Goal: Transaction & Acquisition: Purchase product/service

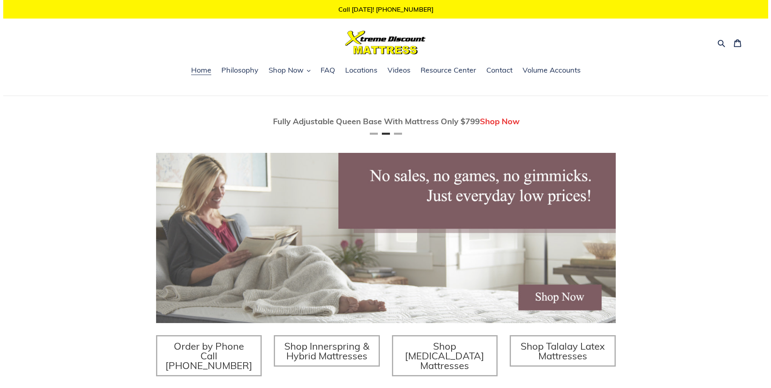
scroll to position [0, 460]
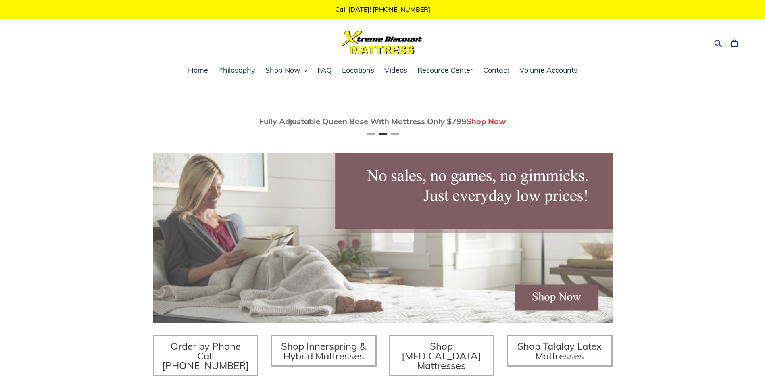
click at [717, 43] on icon "button" at bounding box center [718, 43] width 8 height 8
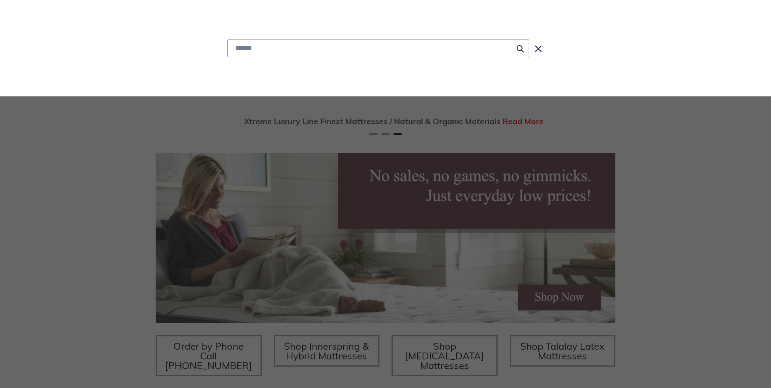
scroll to position [0, 919]
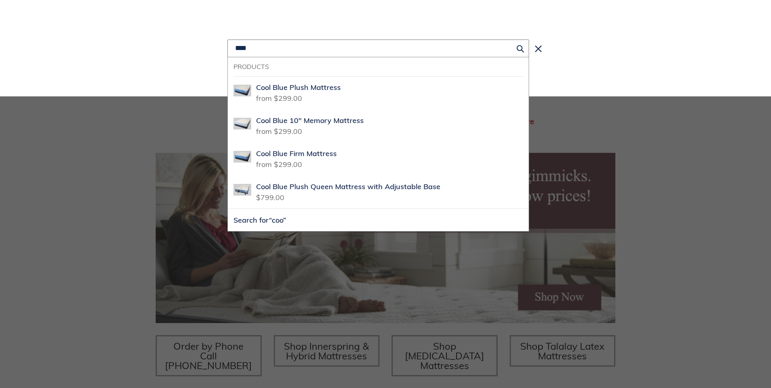
type input "****"
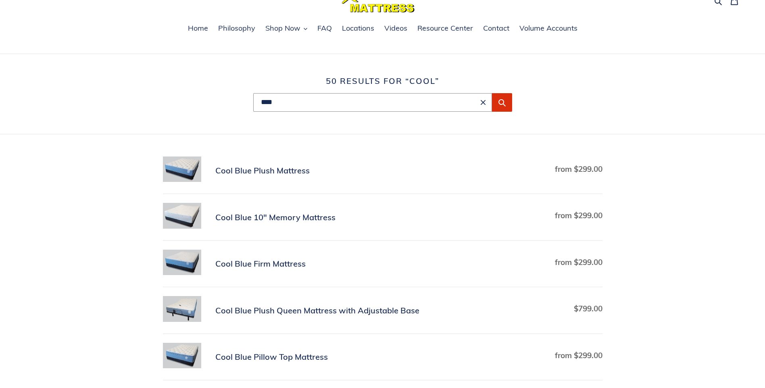
scroll to position [81, 0]
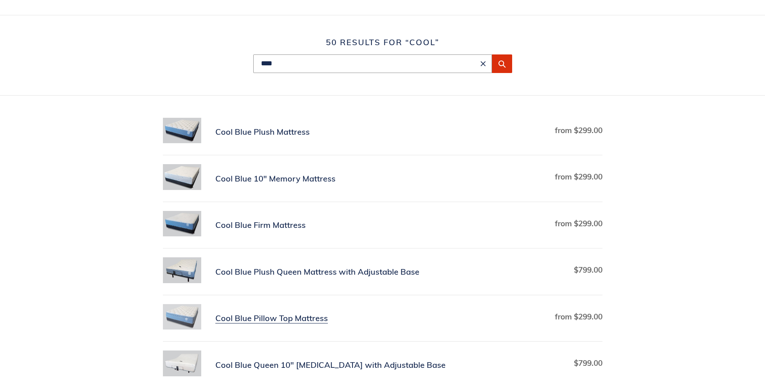
click at [278, 318] on link "Cool Blue Pillow Top Mattress" at bounding box center [383, 318] width 440 height 29
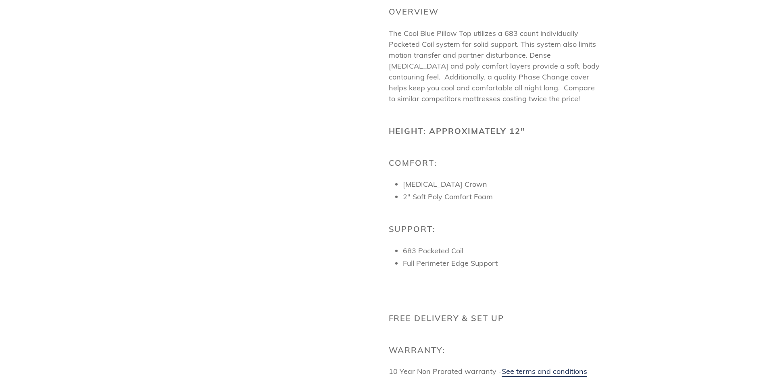
scroll to position [282, 0]
